Goal: Task Accomplishment & Management: Manage account settings

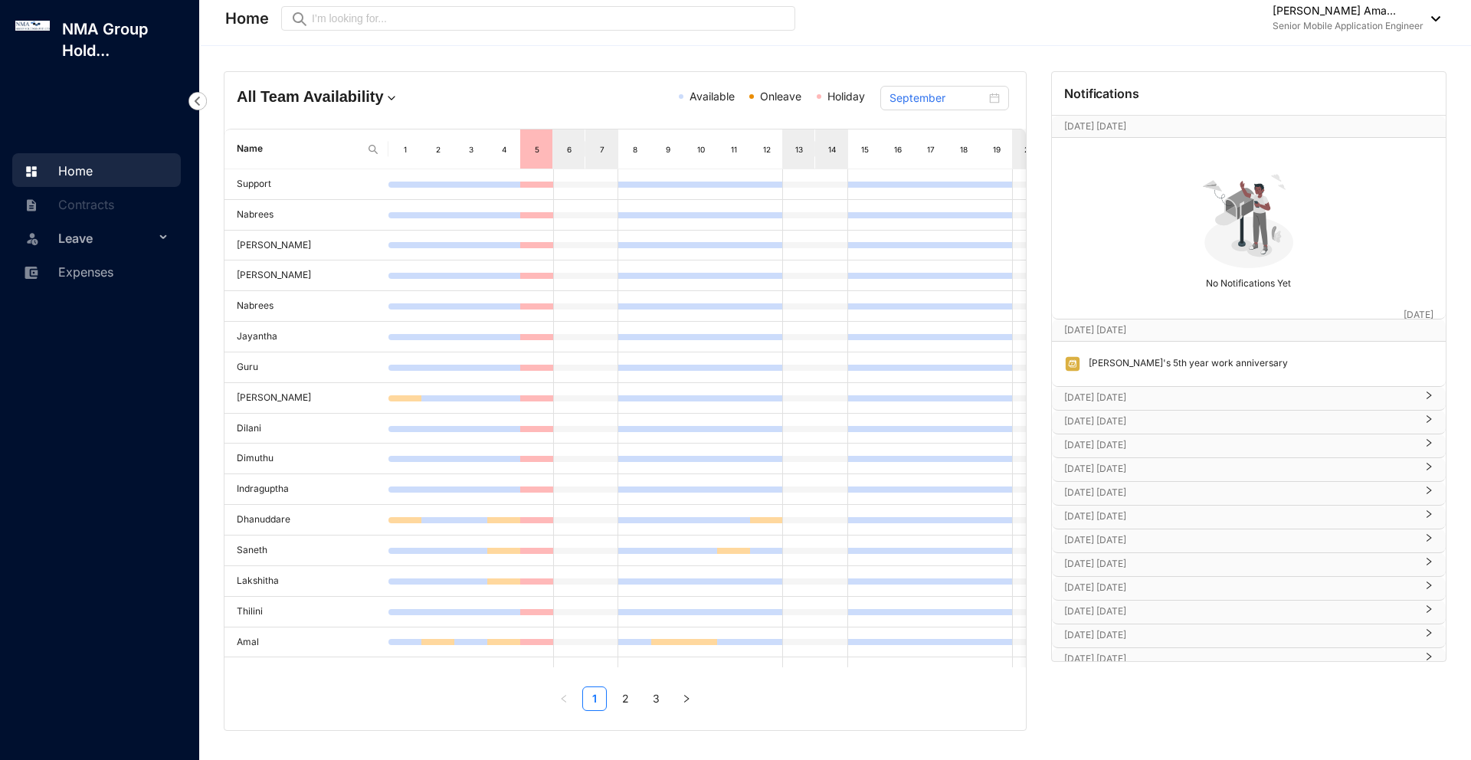
click at [1425, 18] on img at bounding box center [1431, 18] width 17 height 5
click at [1307, 56] on link "Profile Details" at bounding box center [1339, 54] width 175 height 15
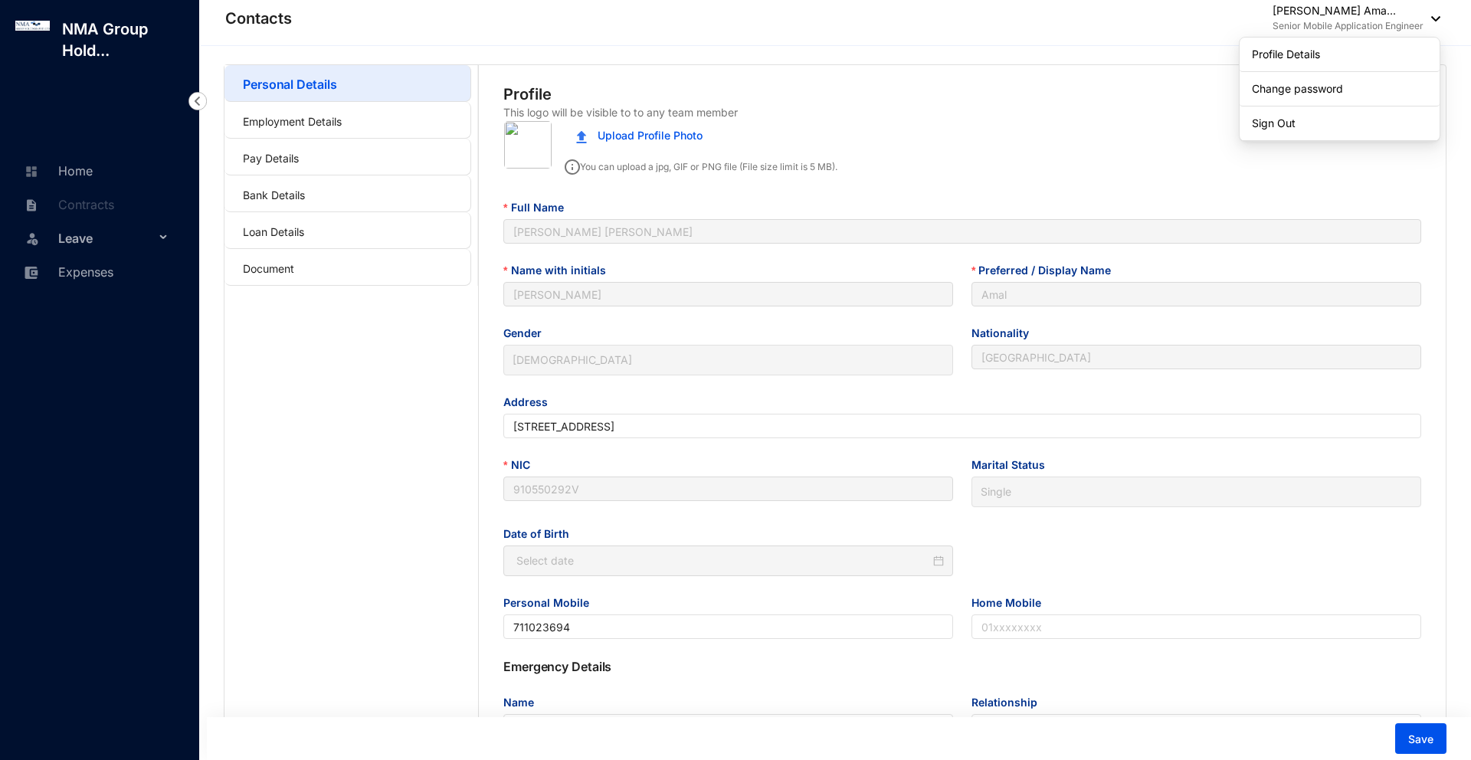
type input "[DATE]"
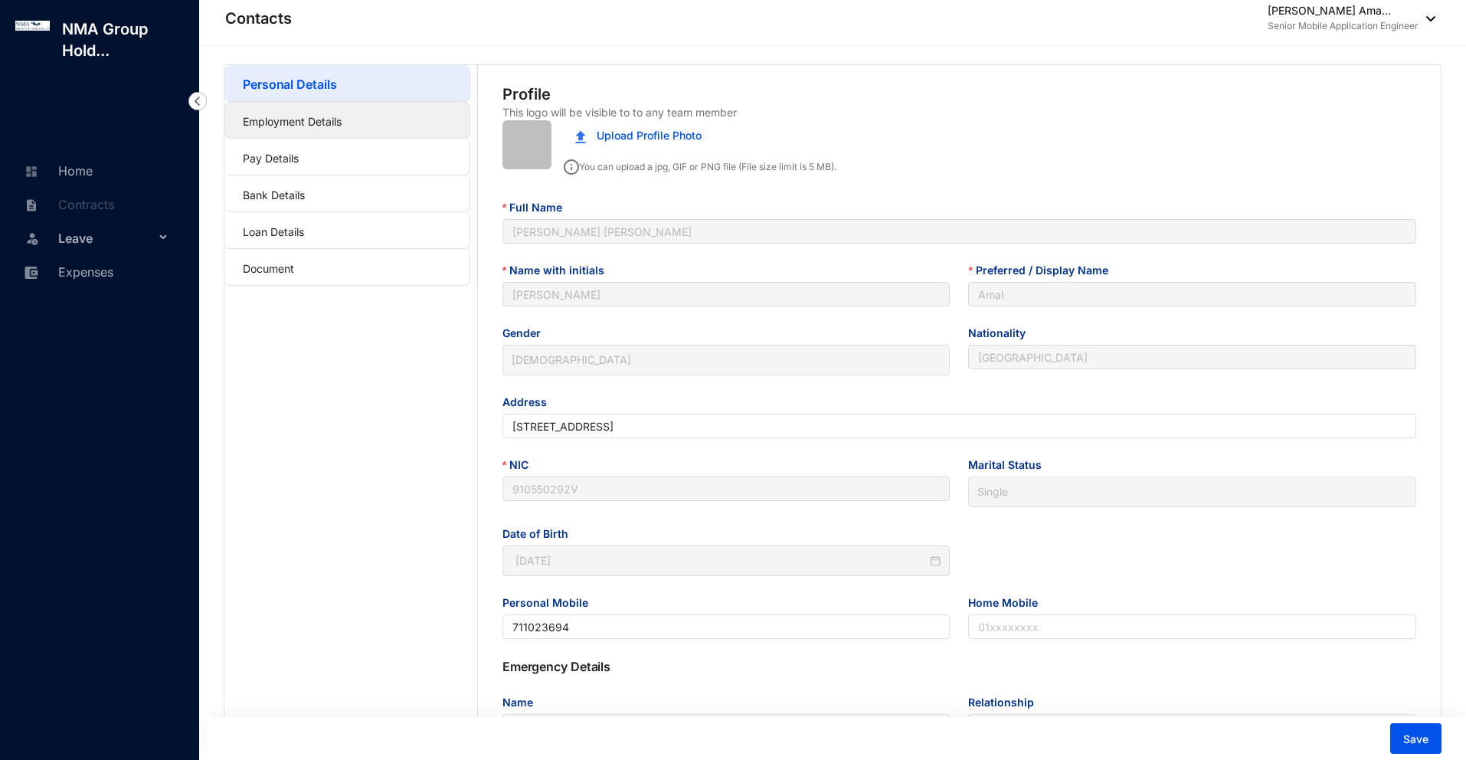
click at [342, 128] on link "Employment Details" at bounding box center [292, 121] width 99 height 13
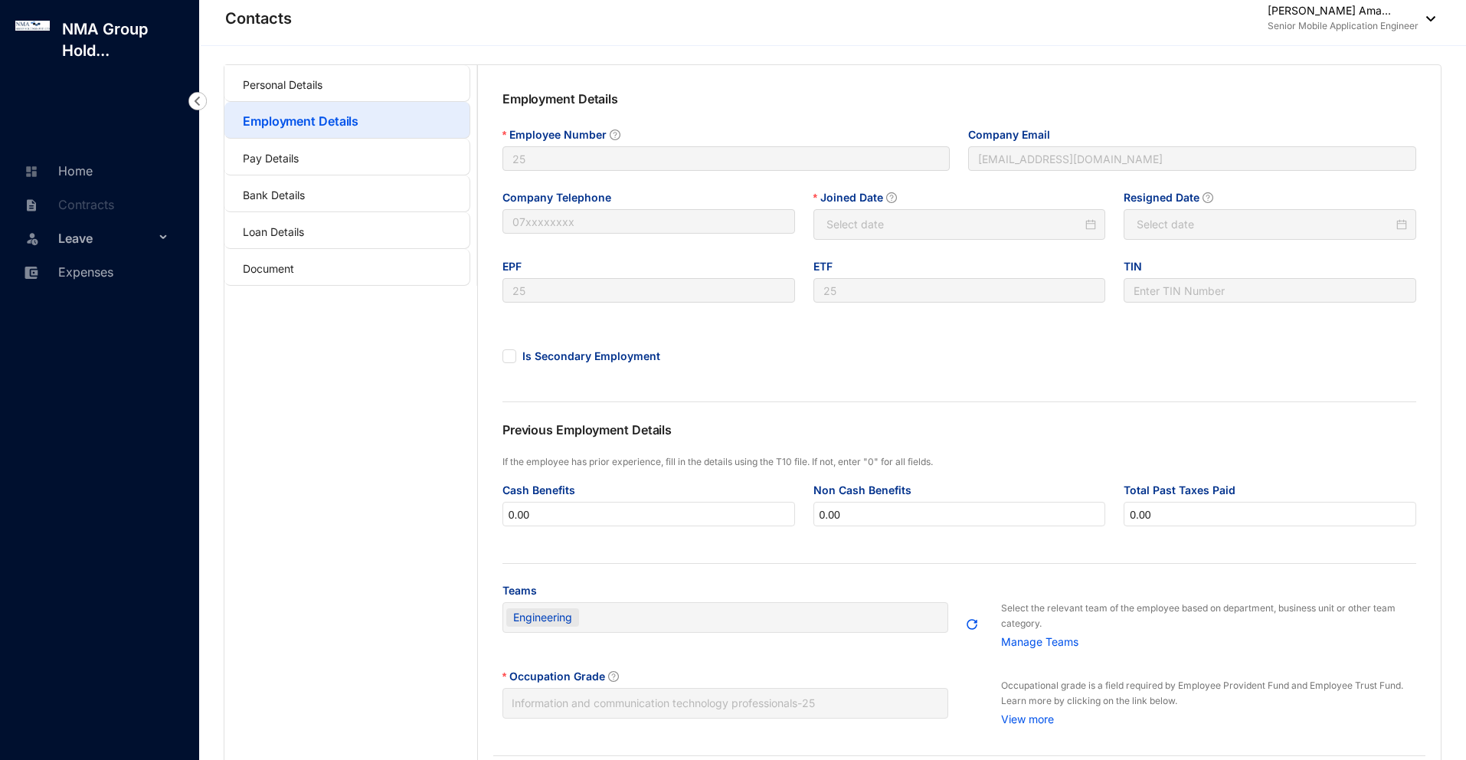
type input "[DATE]"
type input "Invalid Date"
click at [291, 271] on link "Document" at bounding box center [268, 268] width 51 height 13
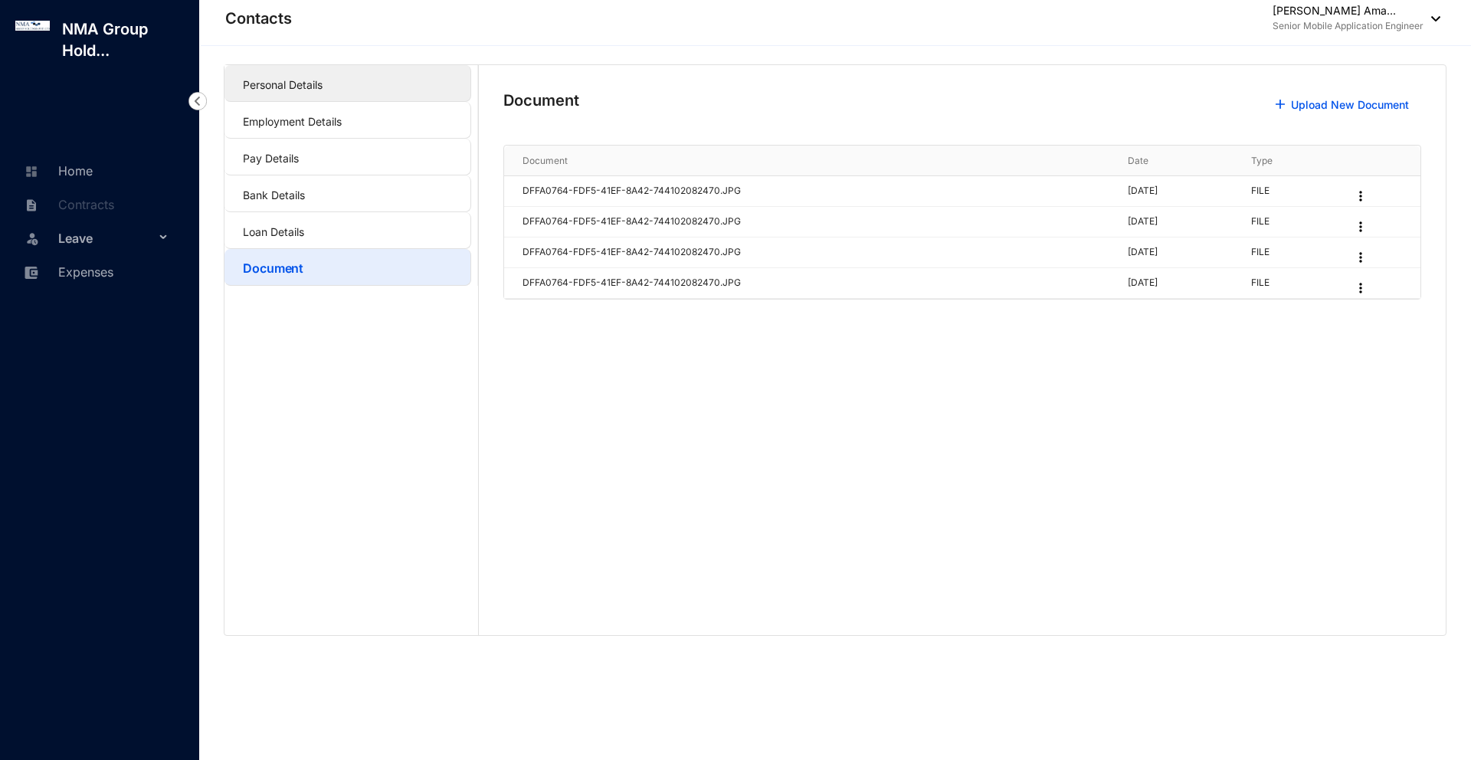
click at [303, 86] on link "Personal Details" at bounding box center [283, 84] width 80 height 13
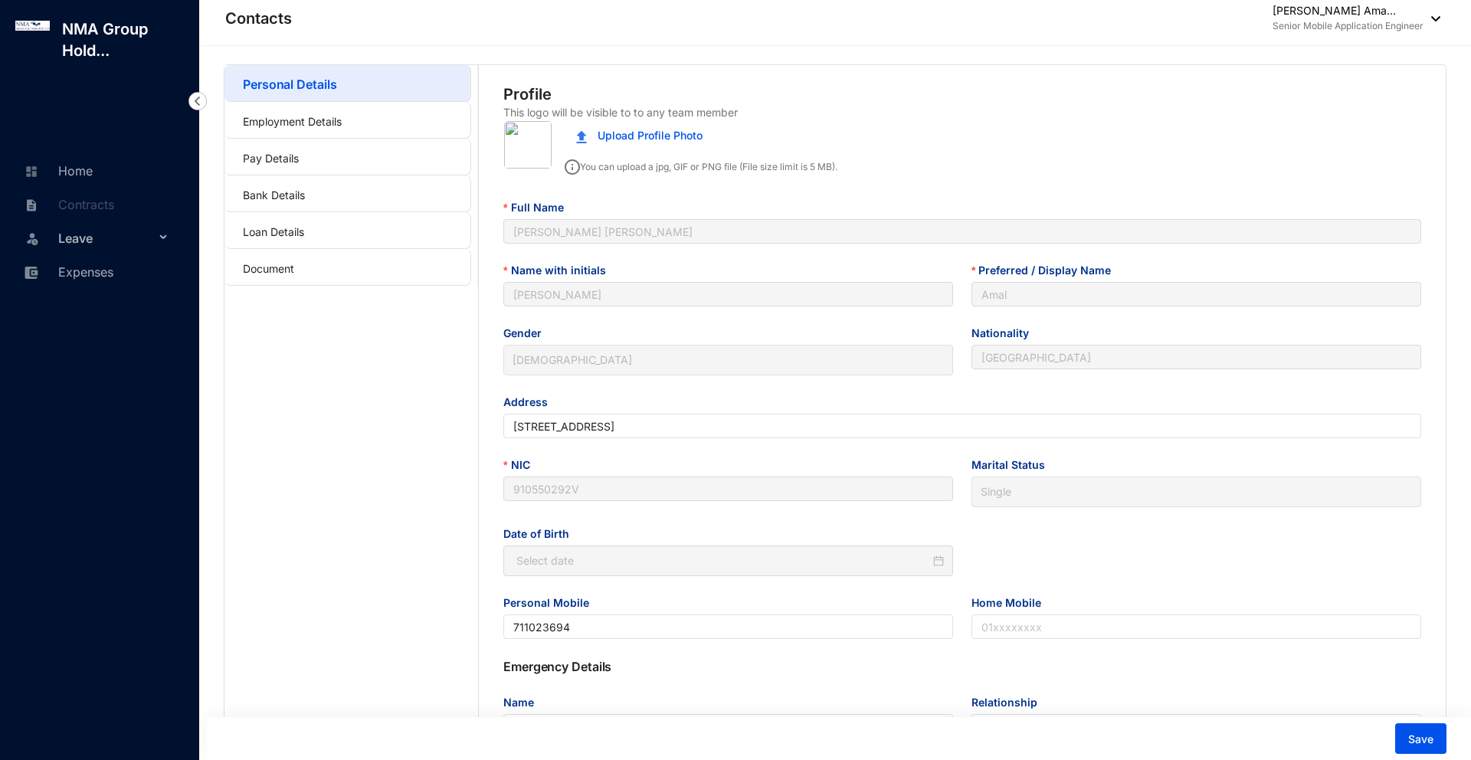
type input "[DATE]"
click at [88, 167] on link "Home" at bounding box center [56, 170] width 73 height 15
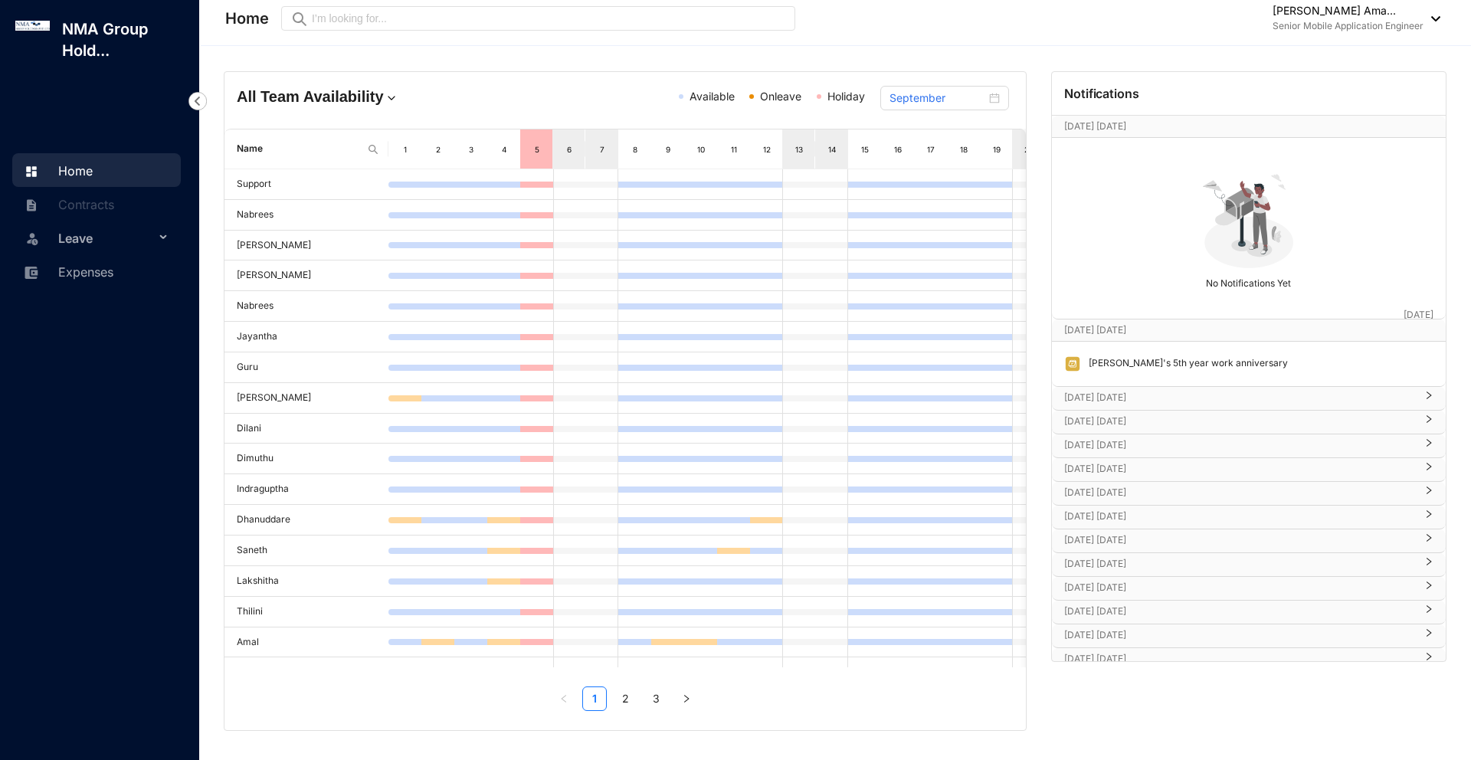
click at [117, 241] on span "Leave" at bounding box center [106, 238] width 97 height 31
click at [90, 362] on link "Expenses" at bounding box center [66, 362] width 93 height 15
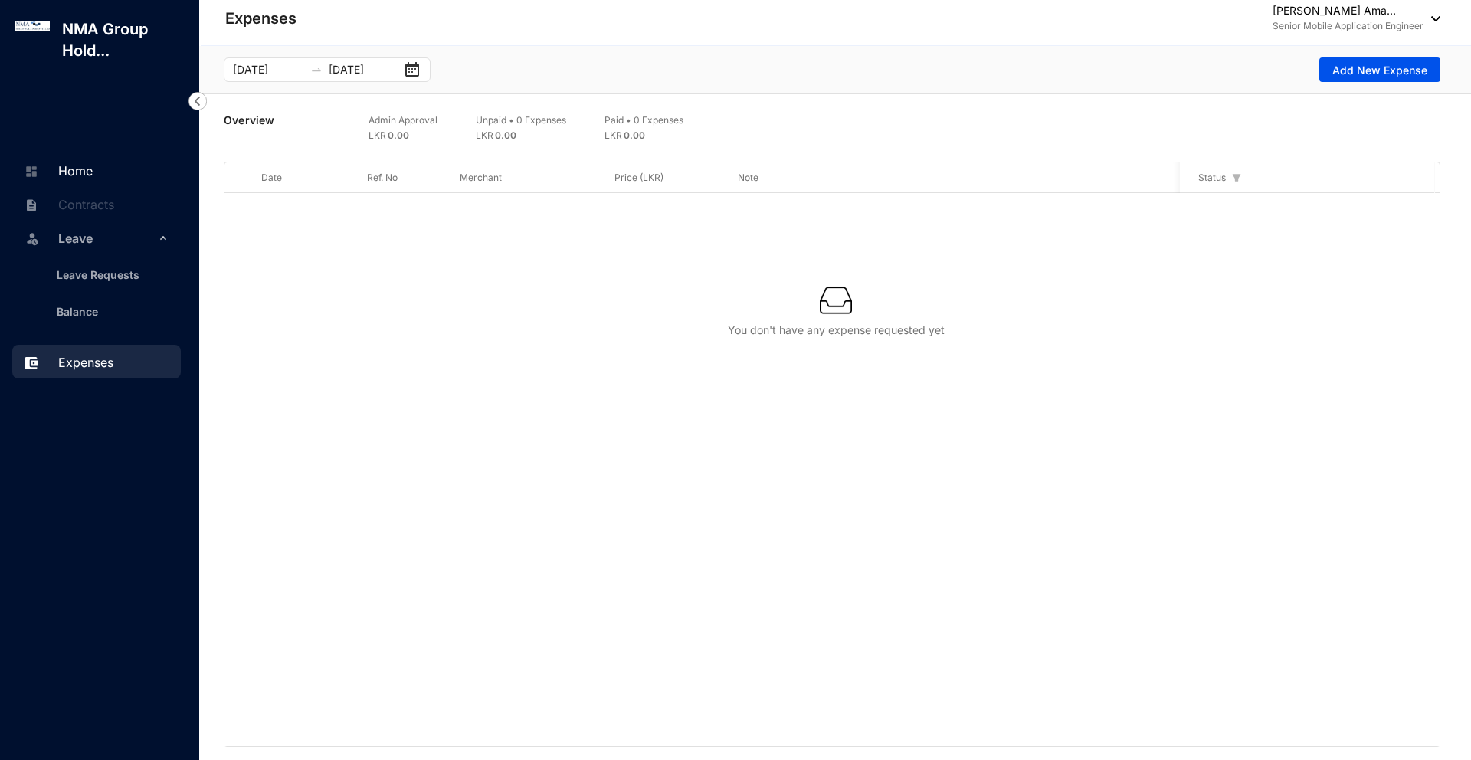
click at [86, 165] on link "Home" at bounding box center [56, 170] width 73 height 15
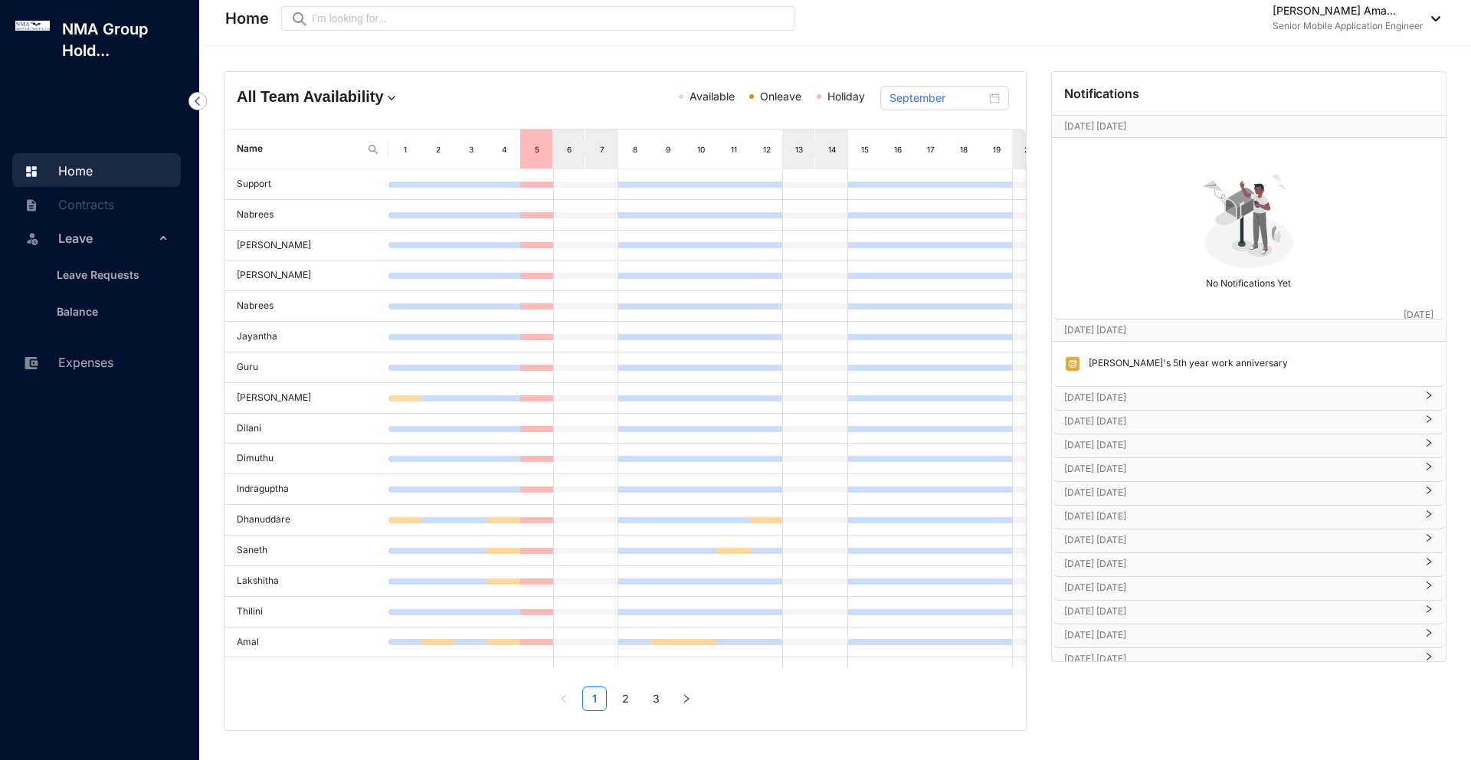
click at [1424, 18] on img at bounding box center [1431, 18] width 17 height 5
click at [1288, 51] on link "Profile Details" at bounding box center [1339, 54] width 175 height 15
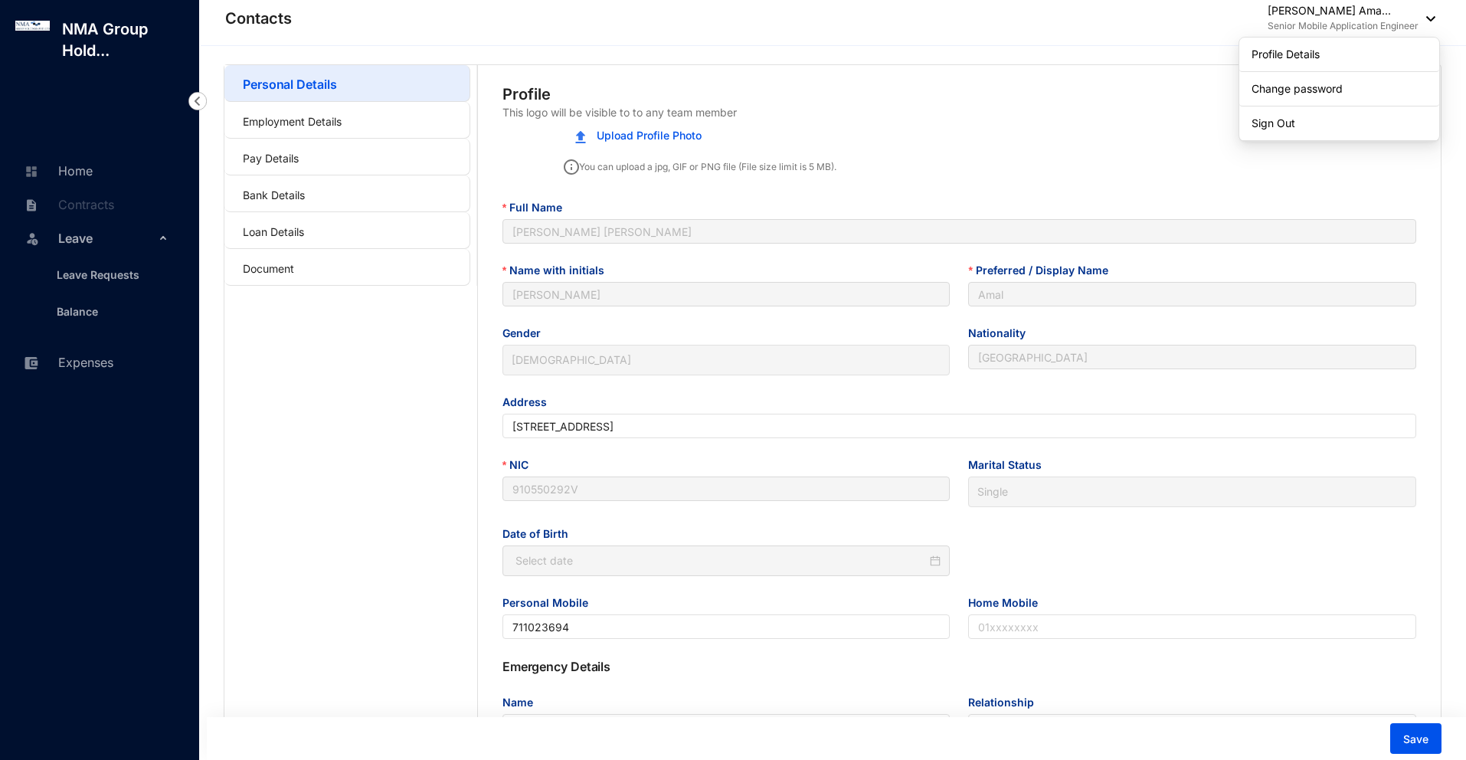
type input "[DATE]"
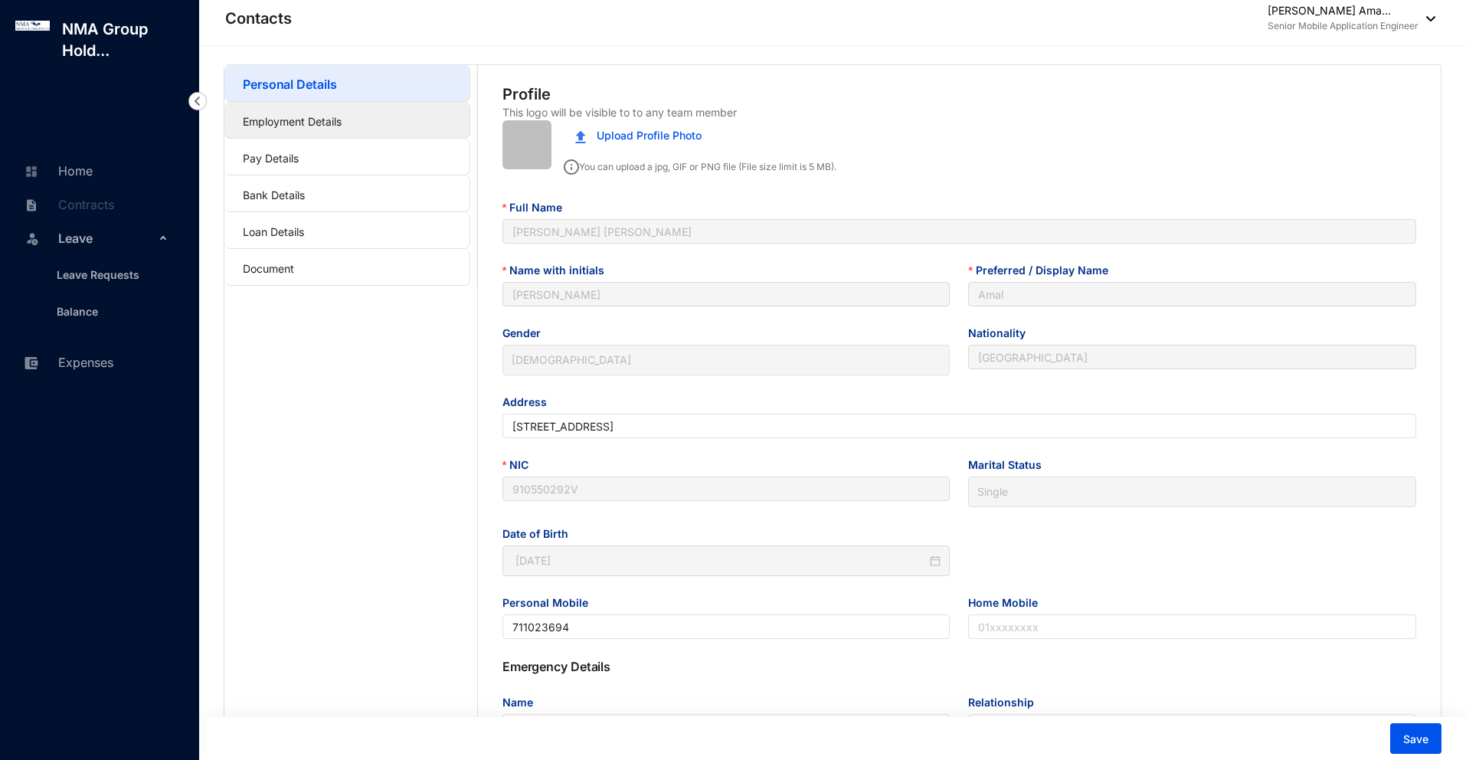
click at [303, 123] on link "Employment Details" at bounding box center [292, 121] width 99 height 13
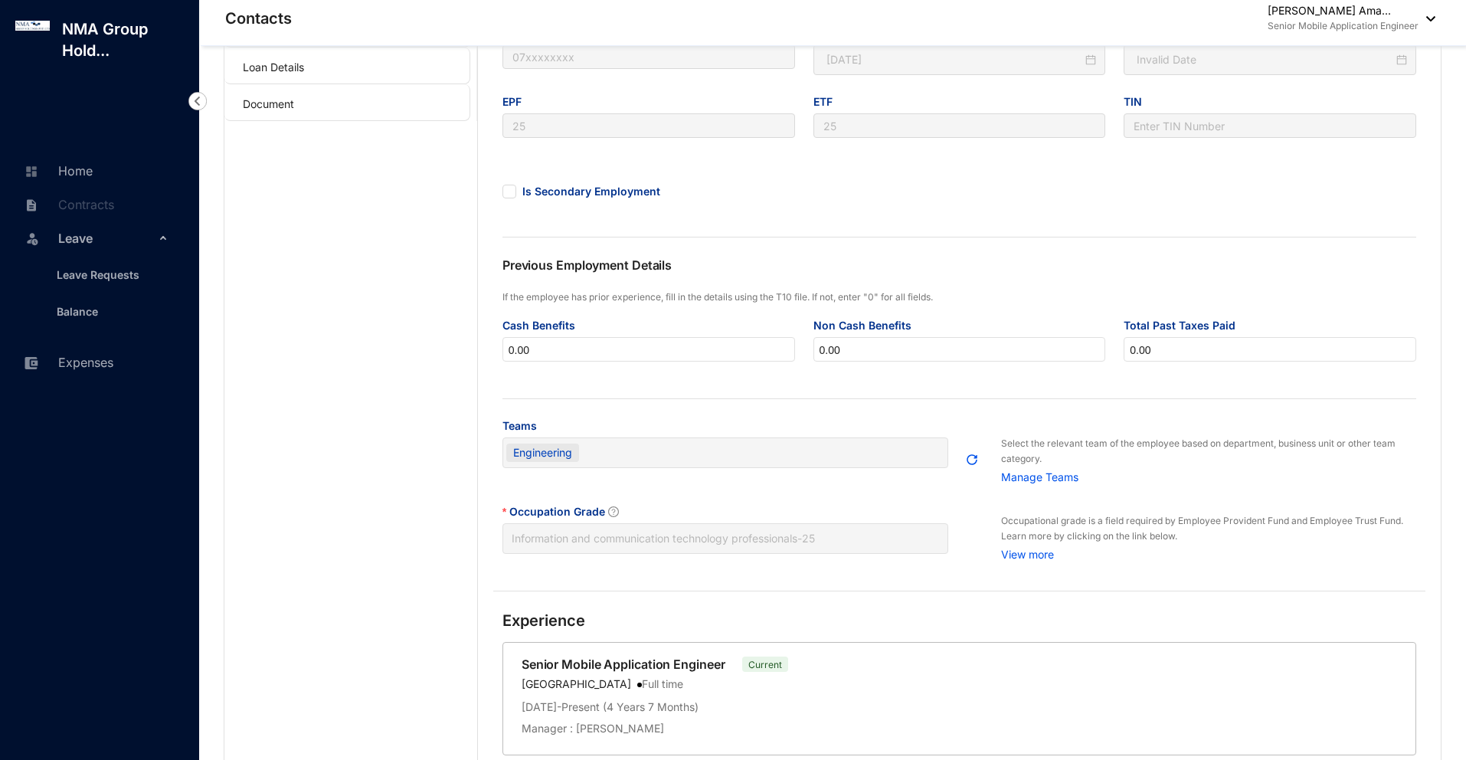
scroll to position [222, 0]
